Goal: Information Seeking & Learning: Learn about a topic

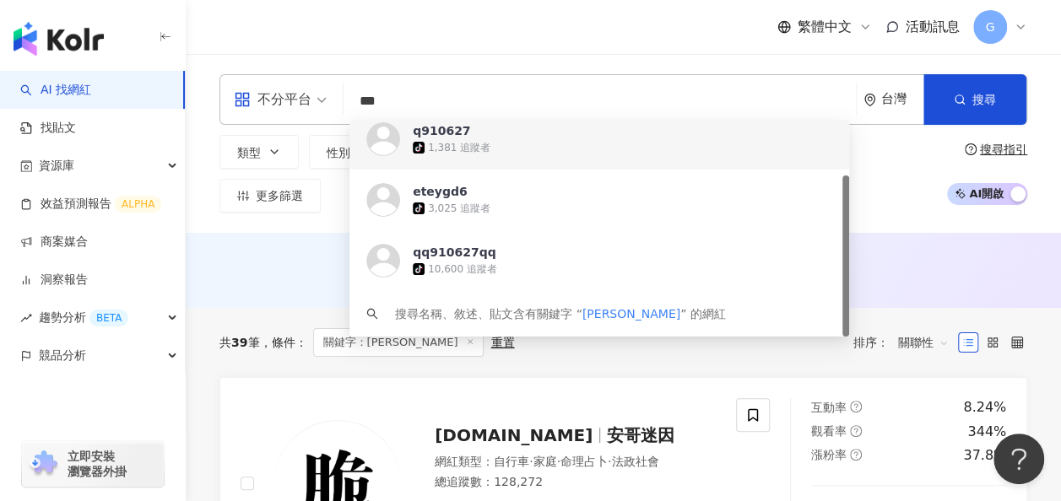
drag, startPoint x: 423, startPoint y: 100, endPoint x: 319, endPoint y: 100, distance: 103.8
click at [319, 100] on div "不分平台 *** 台灣 搜尋 8b6c78d3-8ea4-4842-9591-695adbb961f1 https://www.tiktok.com/@q91…" at bounding box center [623, 99] width 808 height 51
paste input "********"
type input "**********"
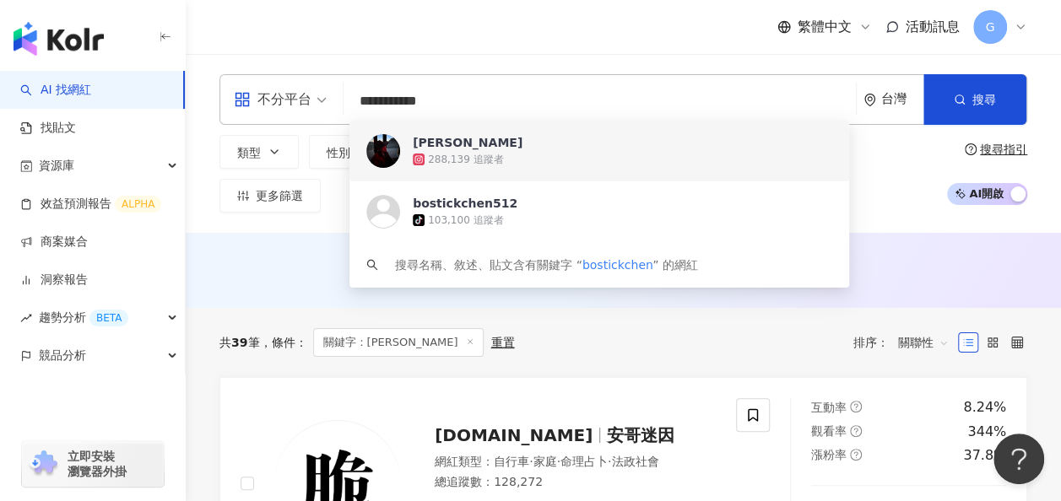
click at [549, 154] on div "288,139 追蹤者" at bounding box center [622, 159] width 419 height 17
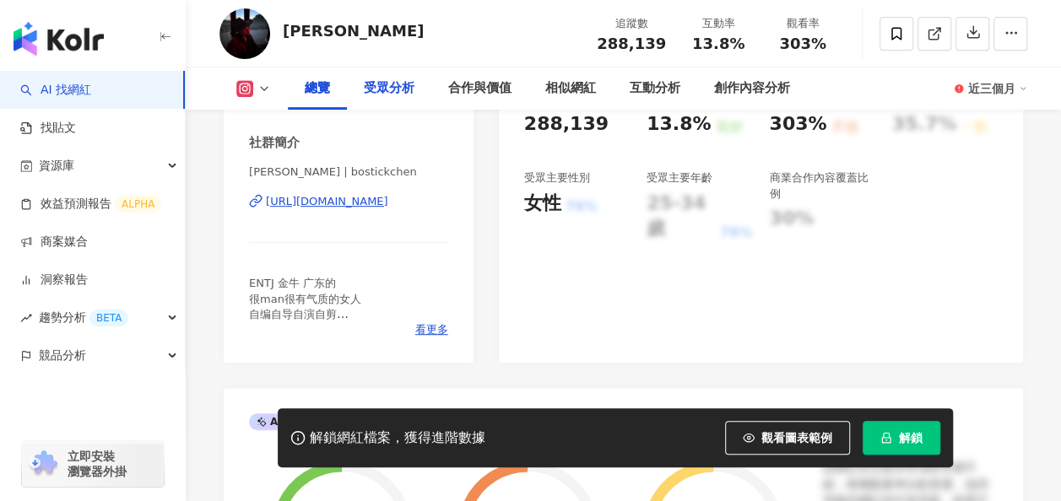
click at [412, 91] on div "受眾分析" at bounding box center [389, 88] width 51 height 20
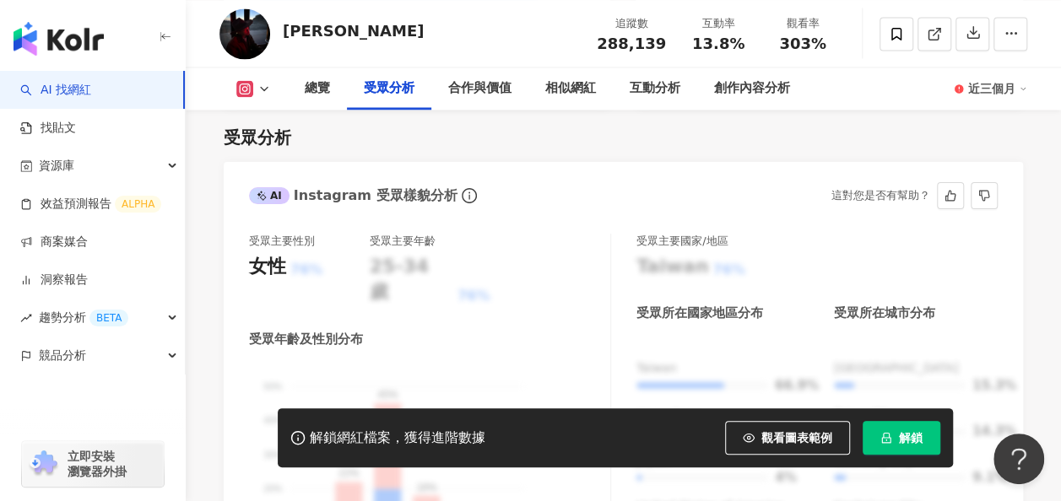
click at [799, 168] on div "AI Instagram 受眾樣貌分析 這對您是否有幫助？" at bounding box center [623, 189] width 799 height 55
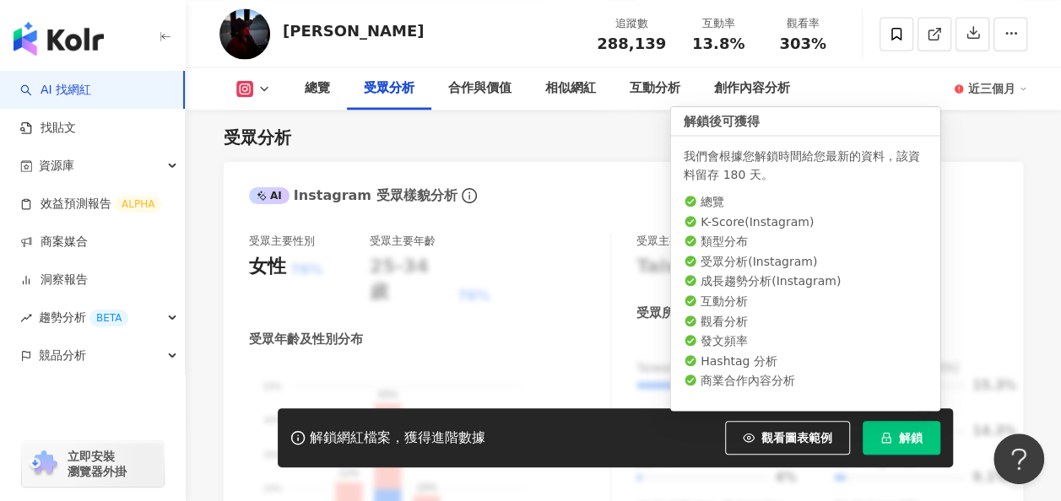
click at [912, 435] on span "解鎖" at bounding box center [911, 438] width 24 height 14
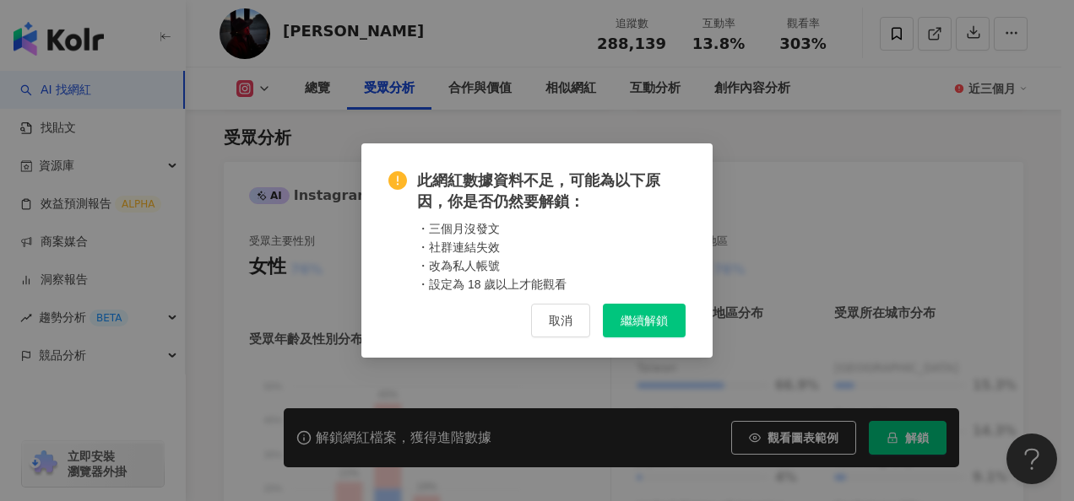
click at [670, 324] on button "繼續解鎖" at bounding box center [644, 321] width 83 height 34
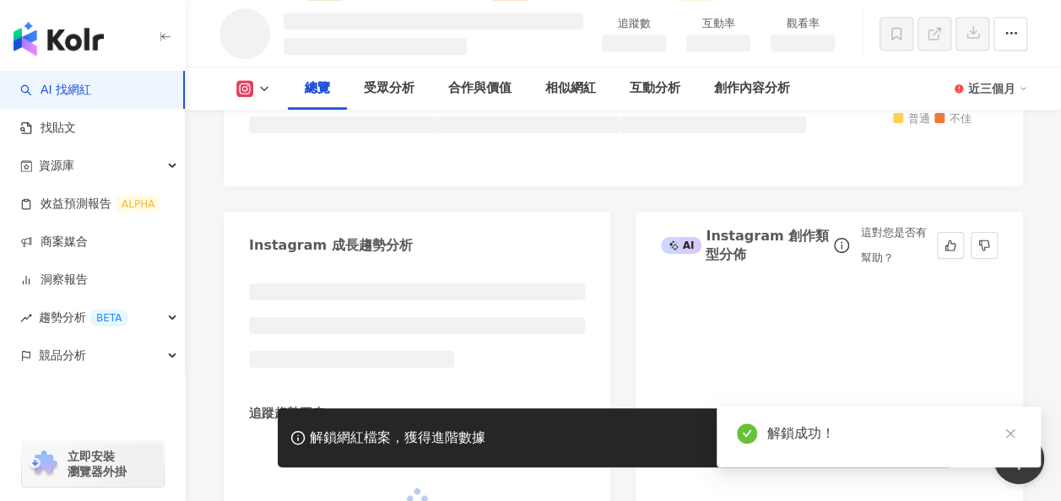
scroll to position [555, 0]
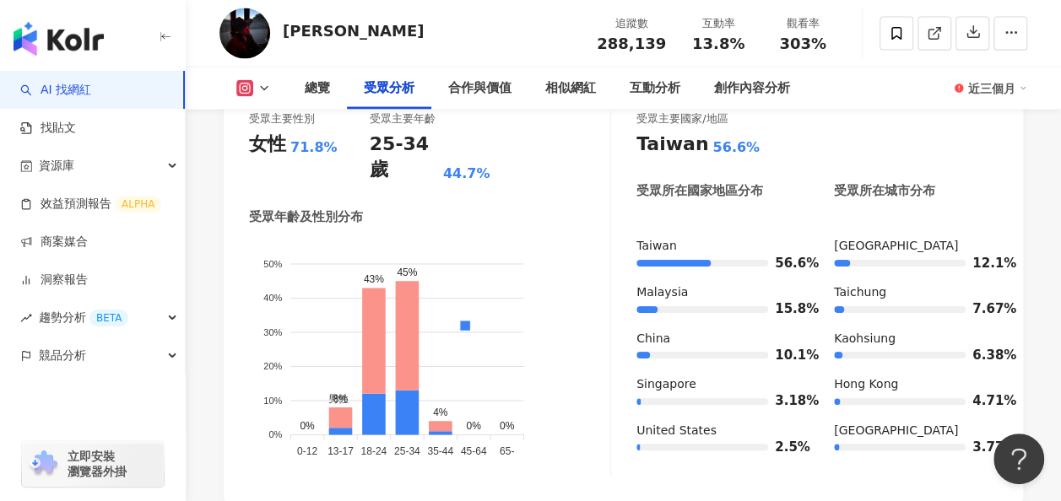
scroll to position [1583, 0]
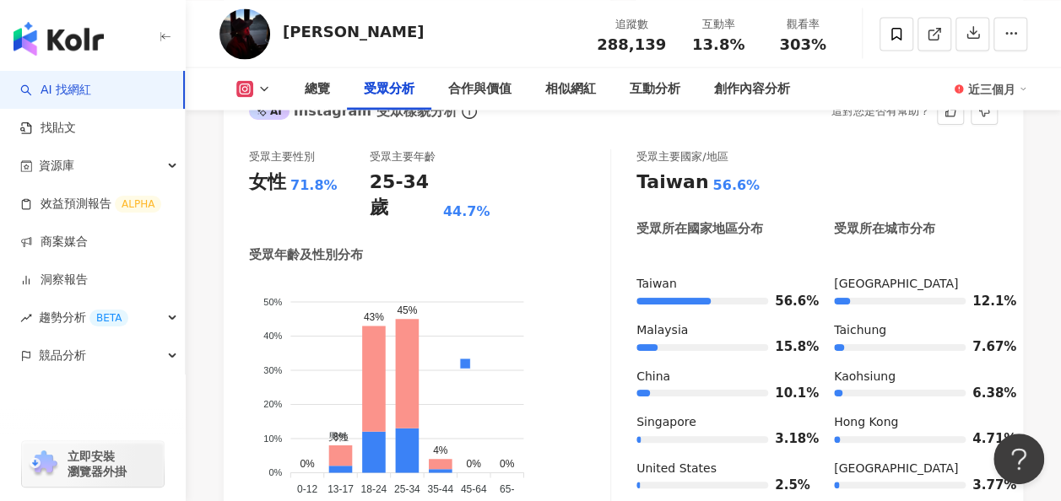
click at [949, 172] on div "Taiwan 56.6%" at bounding box center [816, 183] width 361 height 26
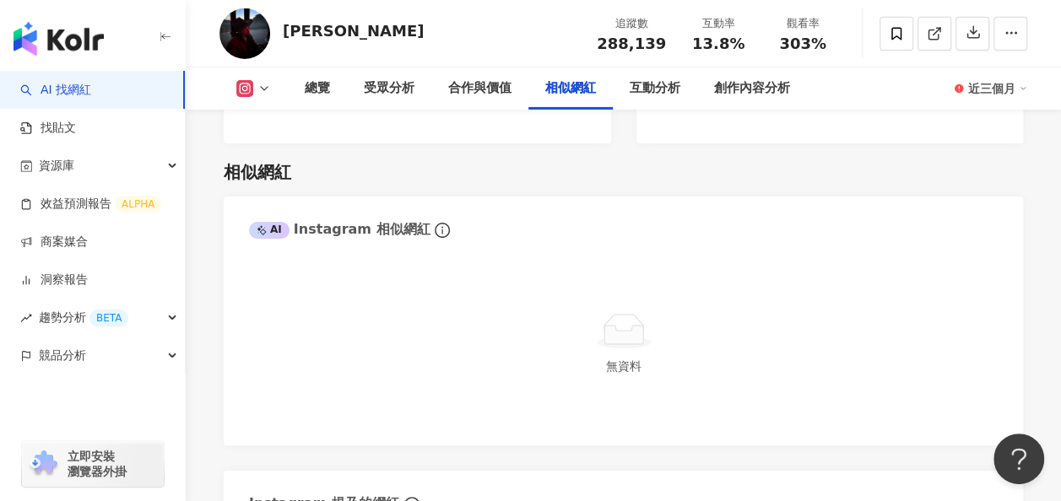
scroll to position [3018, 0]
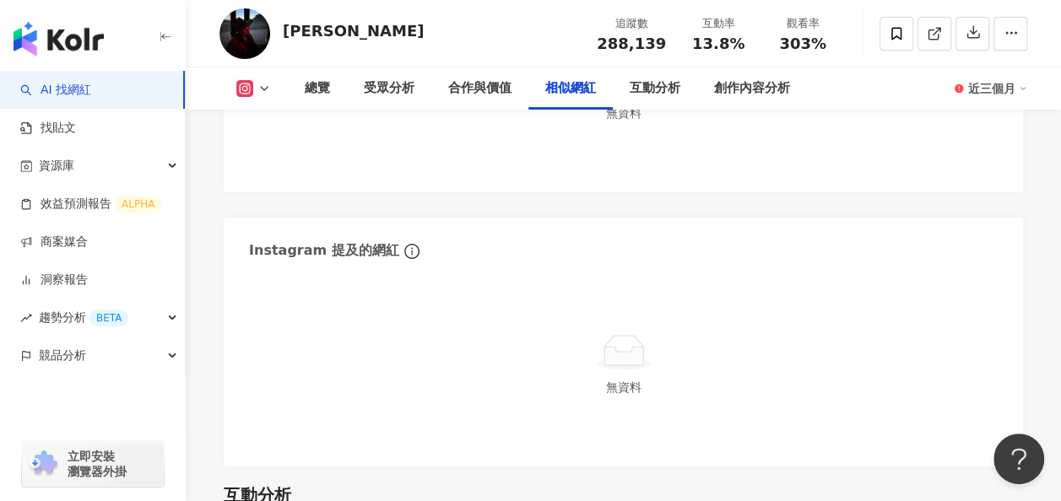
click at [1008, 79] on div "近三個月" at bounding box center [997, 88] width 59 height 27
click at [1028, 154] on link "近六個月" at bounding box center [1005, 160] width 47 height 19
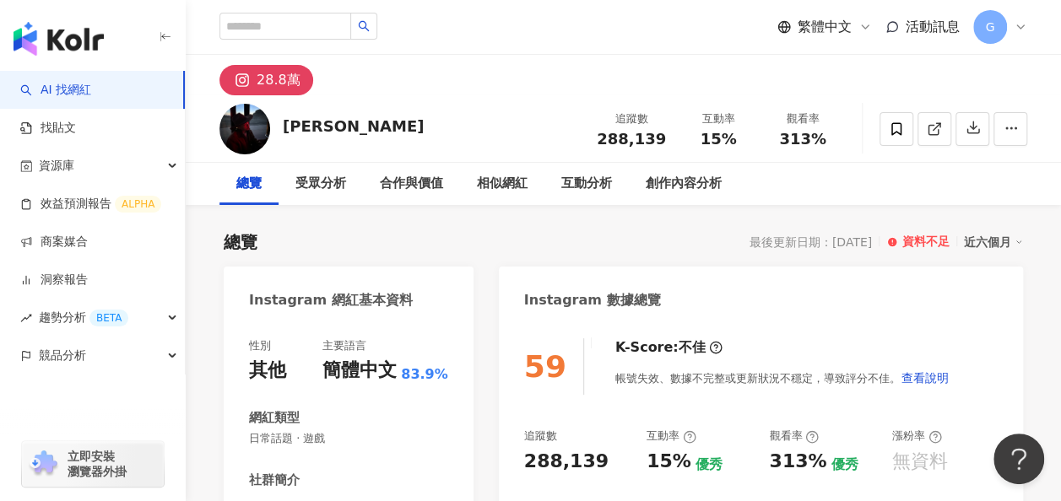
click at [253, 125] on img at bounding box center [244, 129] width 51 height 51
click at [265, 74] on div "28.8萬" at bounding box center [279, 80] width 44 height 24
click at [419, 179] on div "合作與價值" at bounding box center [411, 184] width 63 height 20
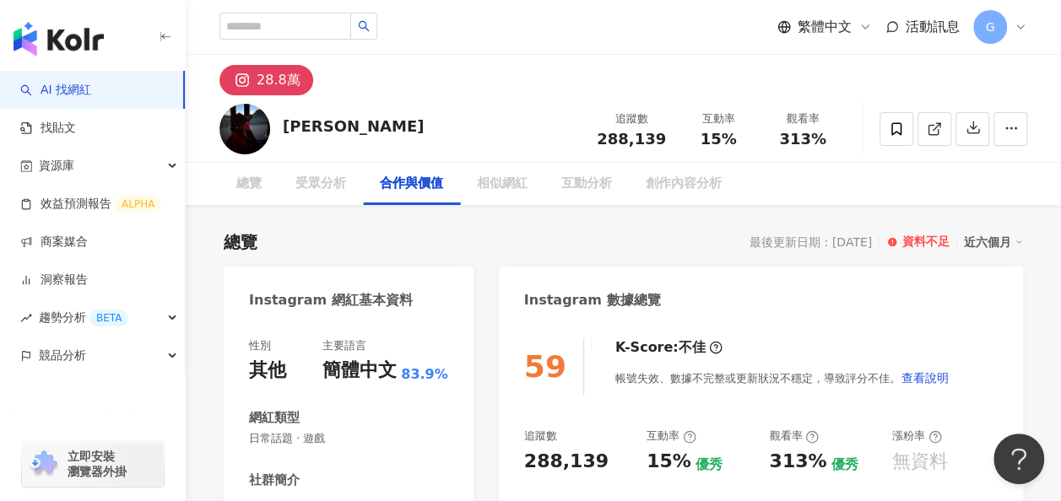
scroll to position [2282, 0]
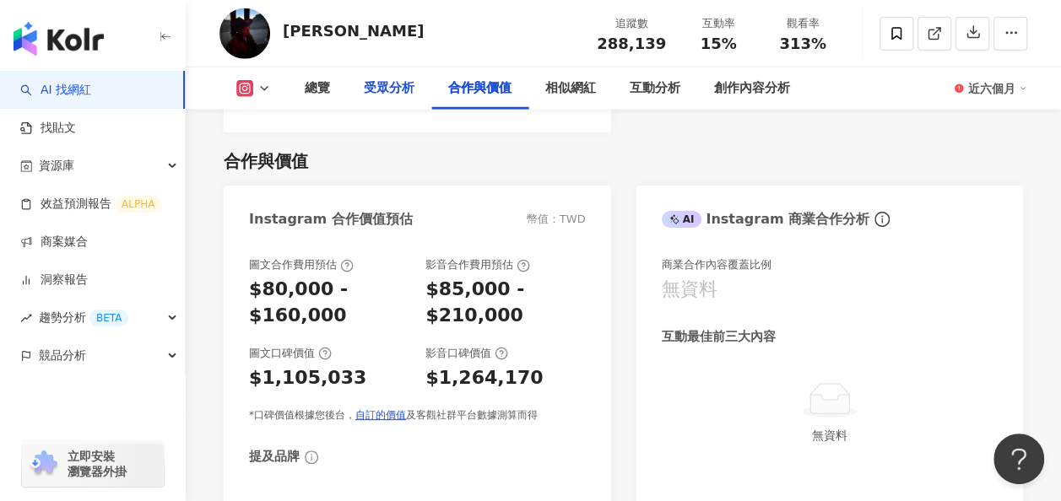
click at [372, 88] on div "受眾分析" at bounding box center [389, 88] width 51 height 20
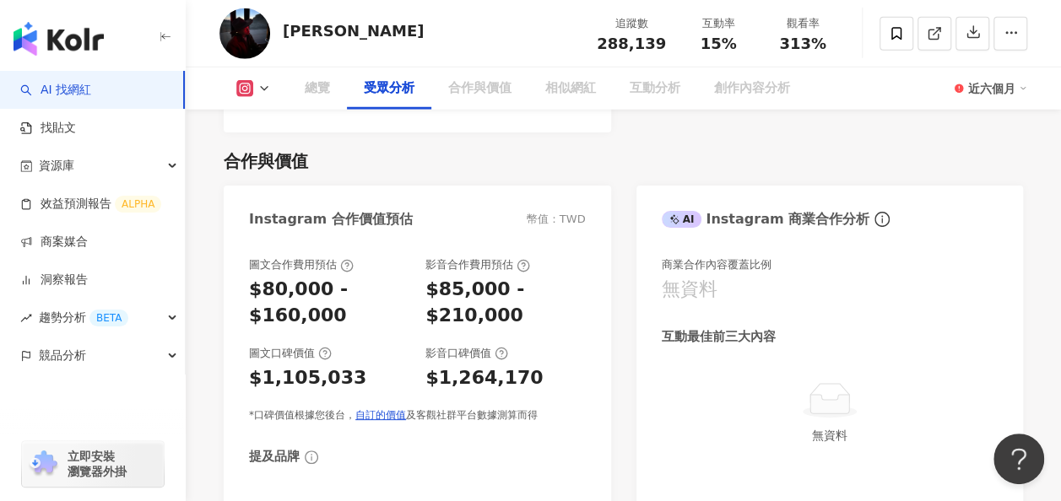
scroll to position [1483, 0]
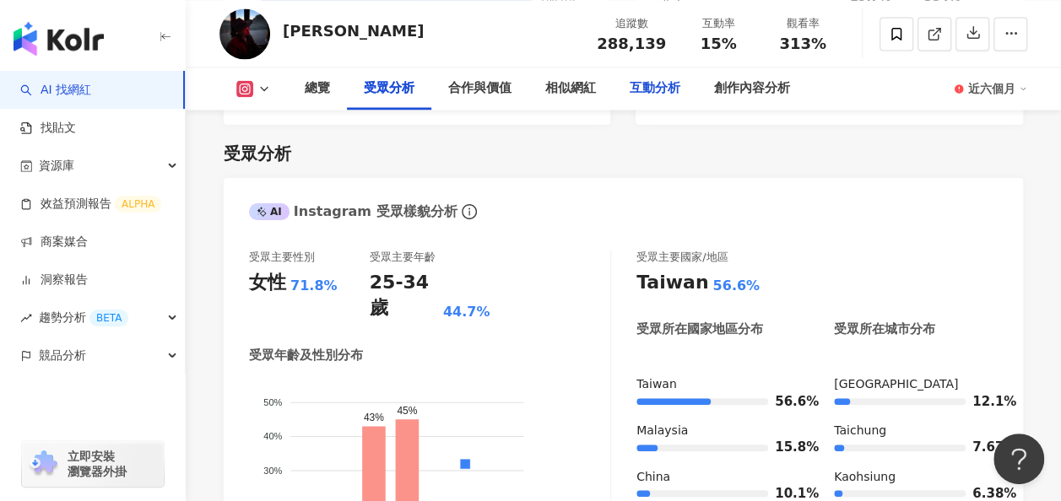
click at [658, 88] on div "互動分析" at bounding box center [655, 88] width 51 height 20
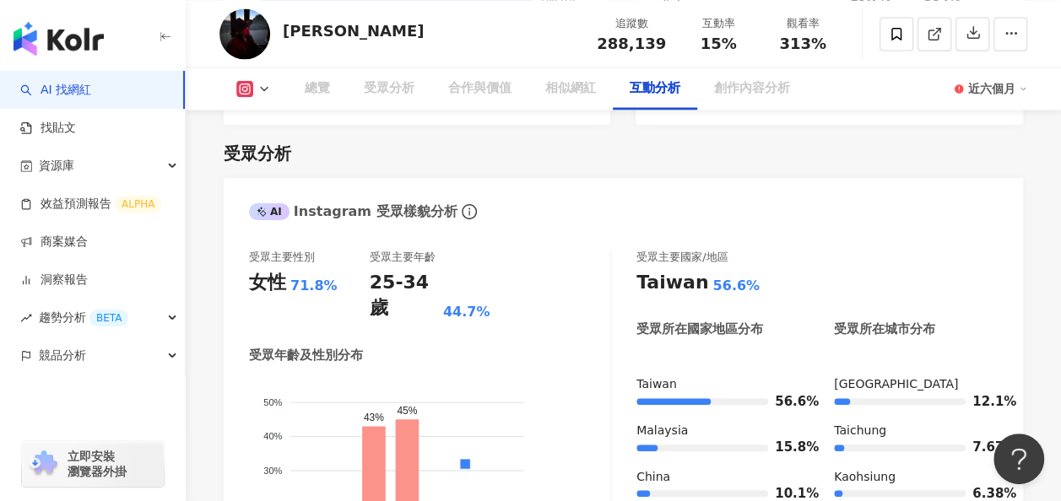
scroll to position [3353, 0]
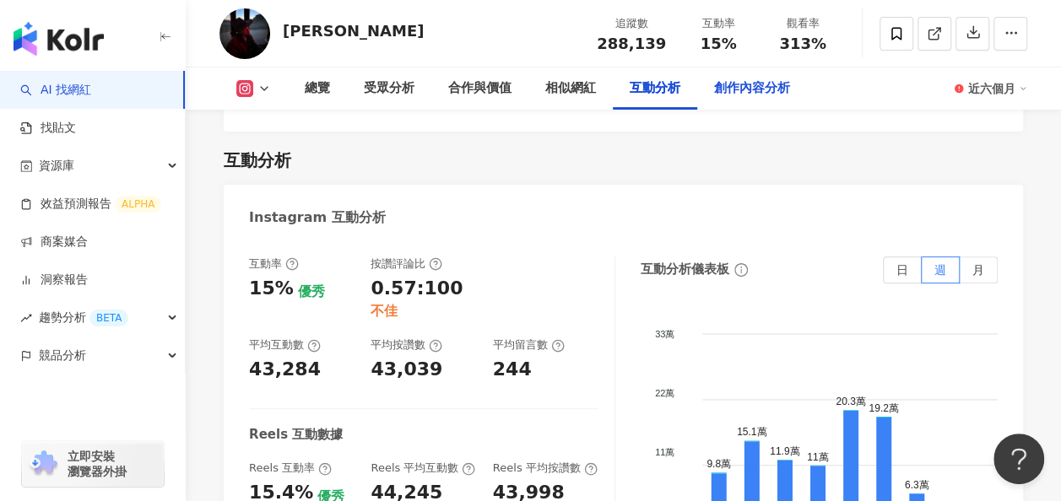
click at [757, 89] on div "創作內容分析" at bounding box center [752, 88] width 76 height 20
